Goal: Find contact information: Find contact information

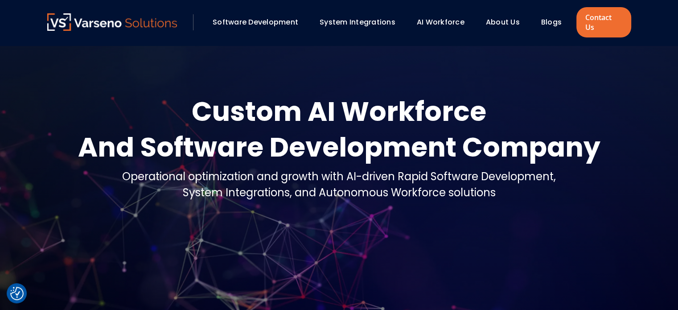
click at [272, 20] on link "Software Development" at bounding box center [256, 22] width 86 height 10
click at [499, 17] on link "About Us" at bounding box center [503, 22] width 34 height 10
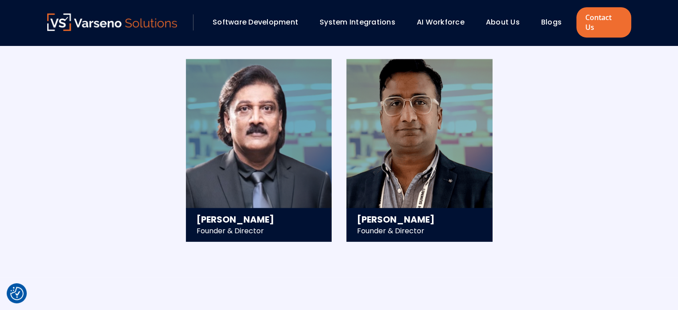
scroll to position [972, 0]
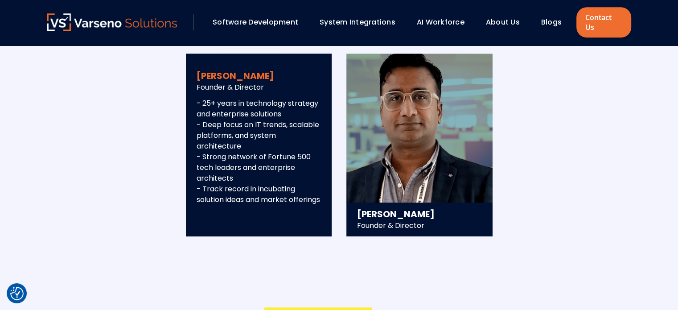
drag, startPoint x: 198, startPoint y: 64, endPoint x: 265, endPoint y: 66, distance: 66.9
click at [265, 70] on h3 "[PERSON_NAME]" at bounding box center [259, 76] width 125 height 12
copy h3 "[PERSON_NAME]"
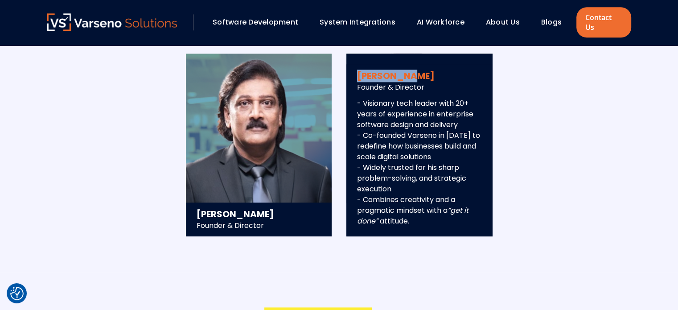
drag, startPoint x: 358, startPoint y: 67, endPoint x: 417, endPoint y: 67, distance: 58.4
click at [417, 70] on h3 "[PERSON_NAME]" at bounding box center [419, 76] width 125 height 12
copy h3 "[PERSON_NAME]"
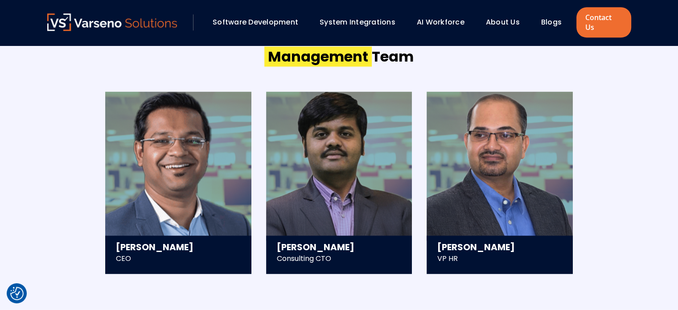
scroll to position [1240, 0]
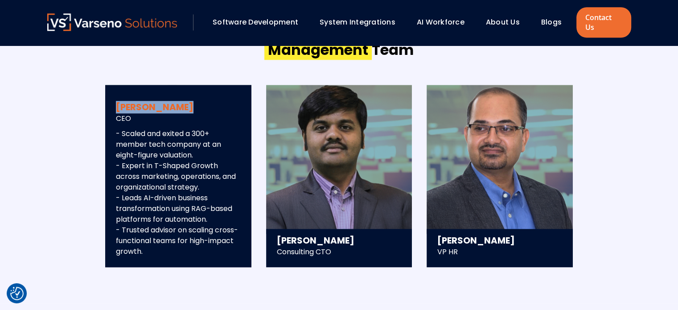
drag, startPoint x: 116, startPoint y: 97, endPoint x: 189, endPoint y: 95, distance: 73.2
click at [189, 101] on h3 "[PERSON_NAME]" at bounding box center [178, 107] width 125 height 12
copy h3 "[PERSON_NAME]"
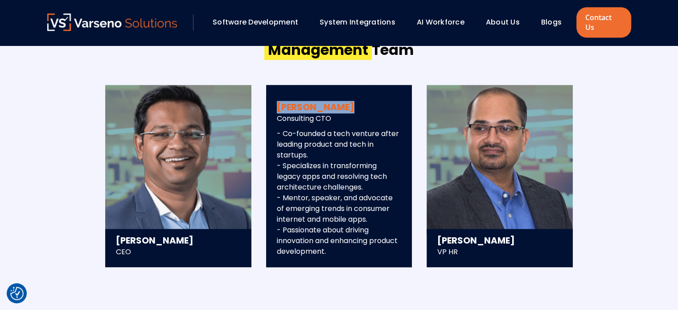
drag, startPoint x: 279, startPoint y: 97, endPoint x: 366, endPoint y: 97, distance: 87.4
click at [366, 101] on h3 "[PERSON_NAME]" at bounding box center [339, 107] width 125 height 12
copy h3 "[PERSON_NAME]"
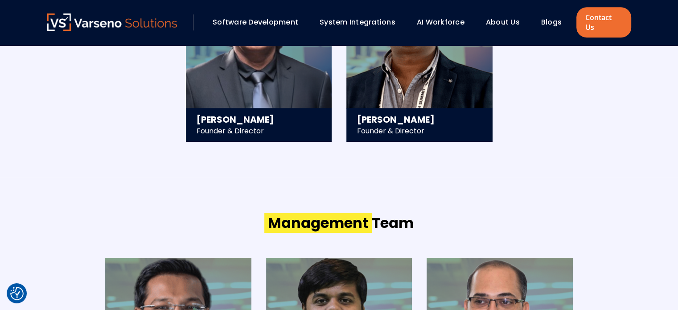
scroll to position [1061, 0]
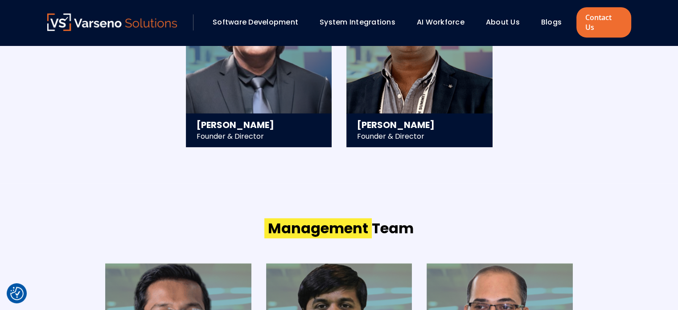
click at [511, 19] on link "About Us" at bounding box center [503, 22] width 34 height 10
